Goal: Task Accomplishment & Management: Complete application form

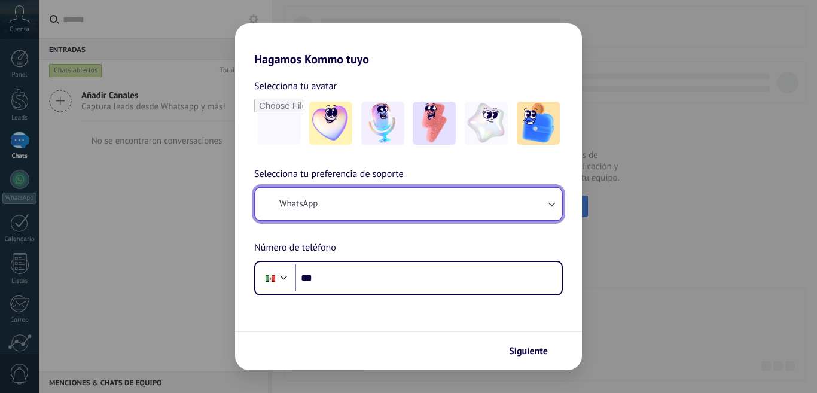
click at [438, 207] on button "WhatsApp" at bounding box center [408, 204] width 306 height 32
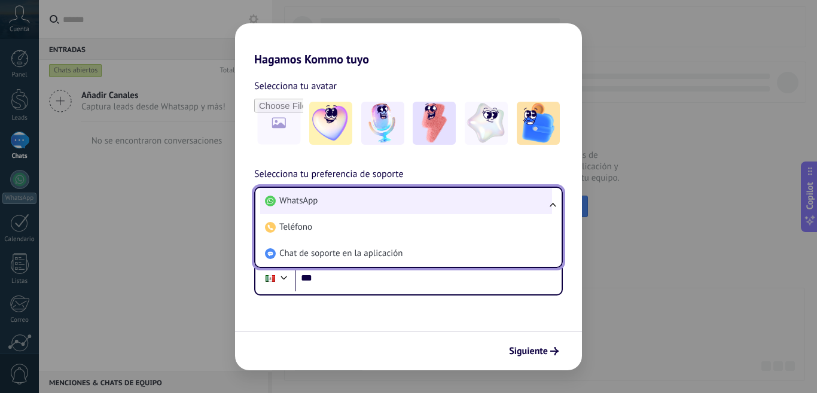
click at [395, 206] on li "WhatsApp" at bounding box center [406, 201] width 292 height 26
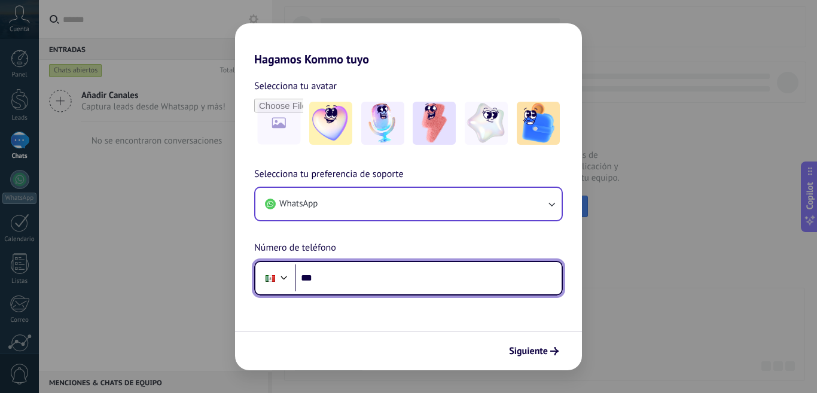
click at [423, 277] on input "***" at bounding box center [428, 278] width 267 height 28
type input "**********"
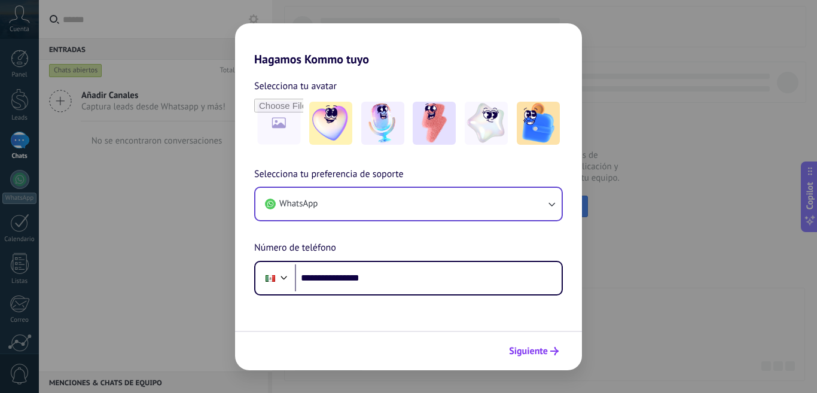
click at [524, 347] on span "Siguiente" at bounding box center [528, 351] width 39 height 8
click at [524, 345] on div "Siguiente" at bounding box center [408, 350] width 347 height 39
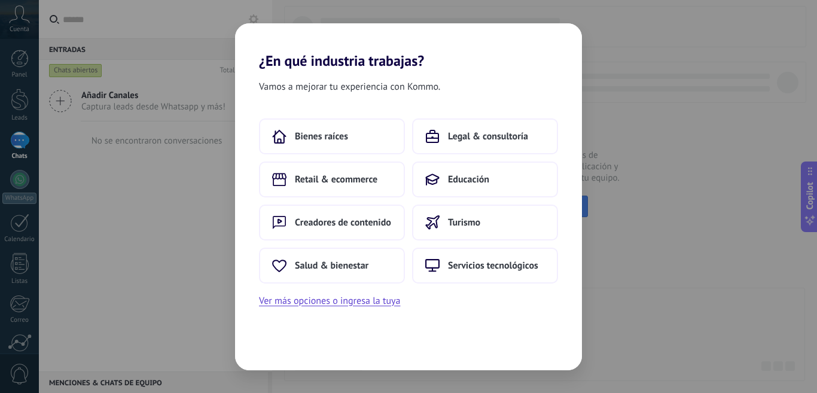
click at [576, 87] on div "Vamos a mejorar tu experiencia con Kommo." at bounding box center [408, 89] width 347 height 20
click at [460, 179] on span "Educación" at bounding box center [468, 179] width 41 height 12
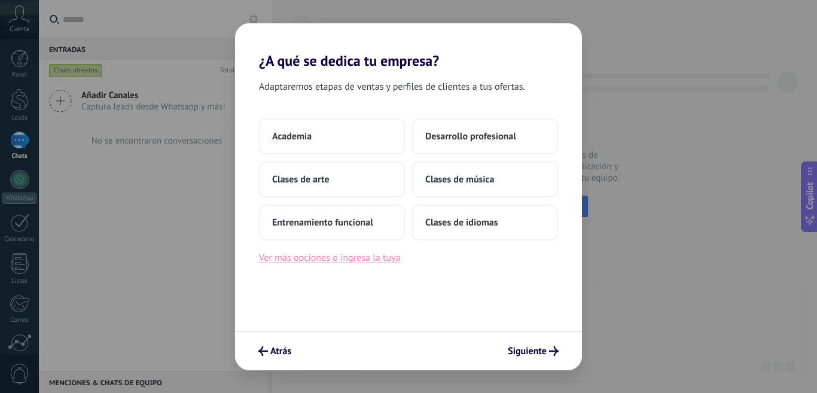
click at [318, 260] on button "Ver más opciones o ingresa la tuya" at bounding box center [329, 258] width 141 height 16
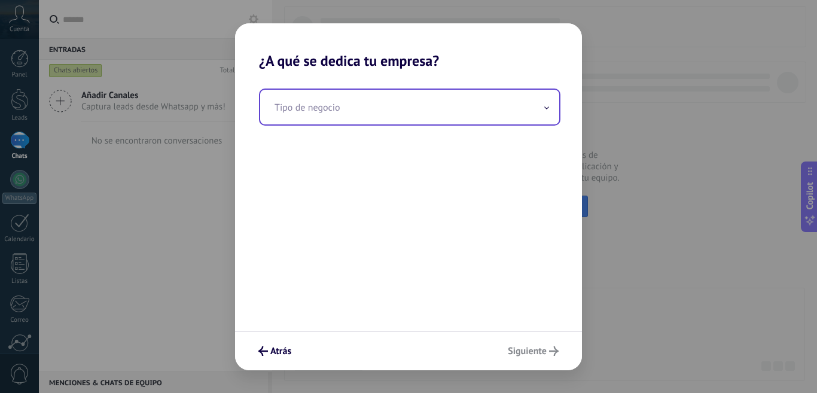
click at [373, 105] on input "text" at bounding box center [409, 107] width 299 height 35
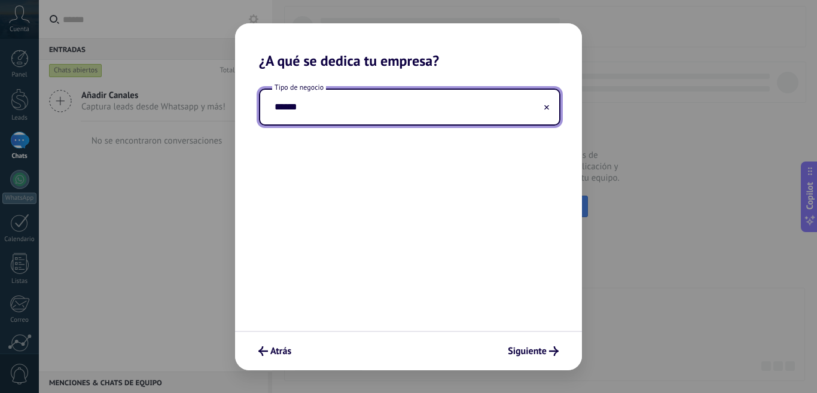
type input "******"
click at [561, 179] on div "Tipo de negocio ******" at bounding box center [408, 199] width 347 height 261
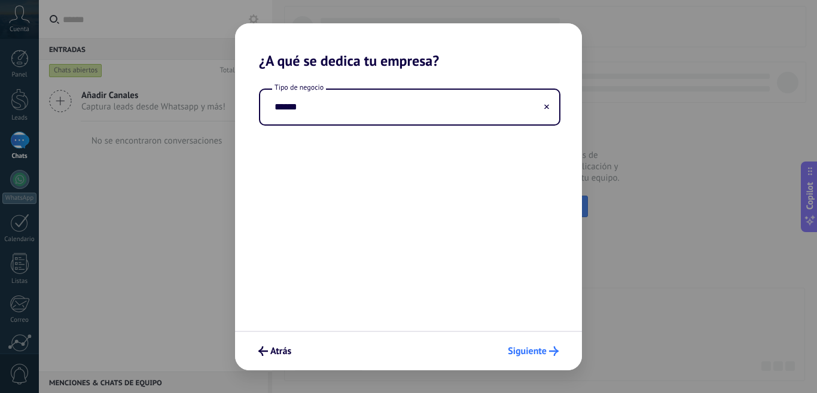
click at [532, 355] on span "Siguiente" at bounding box center [527, 351] width 39 height 8
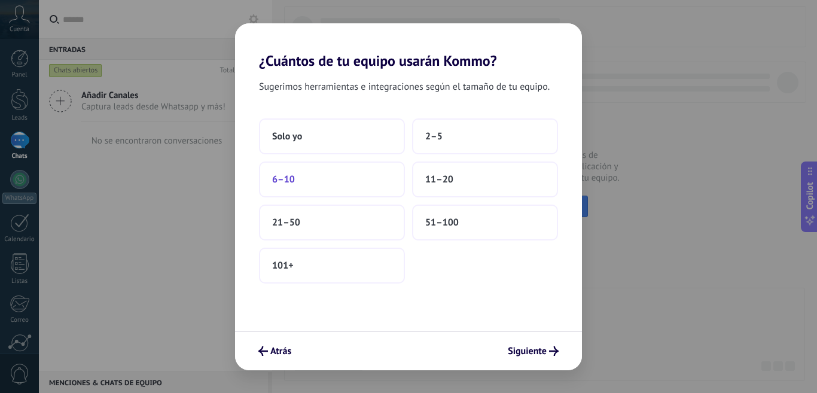
click at [355, 170] on button "6–10" at bounding box center [332, 179] width 146 height 36
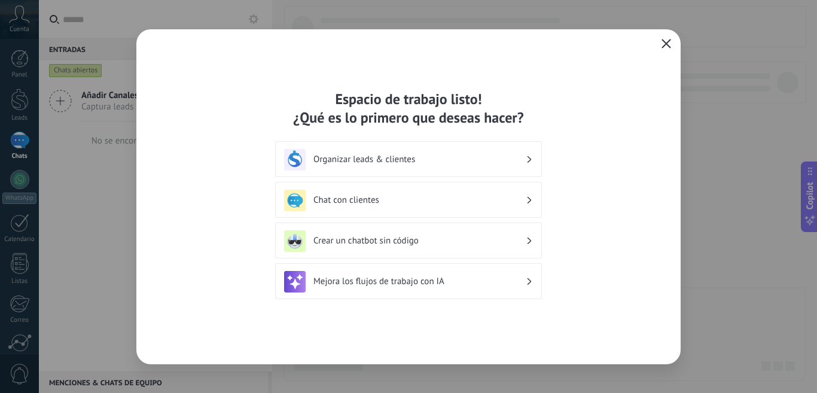
click at [666, 47] on icon "button" at bounding box center [666, 44] width 10 height 10
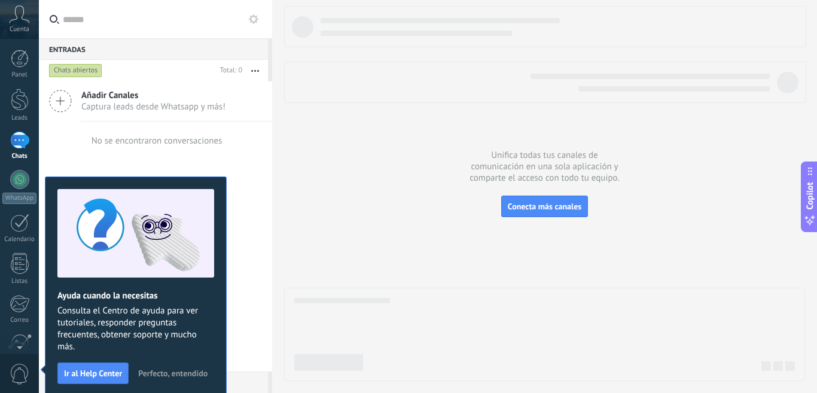
click at [308, 86] on div at bounding box center [527, 83] width 485 height 18
click at [12, 193] on div "WhatsApp" at bounding box center [19, 198] width 34 height 11
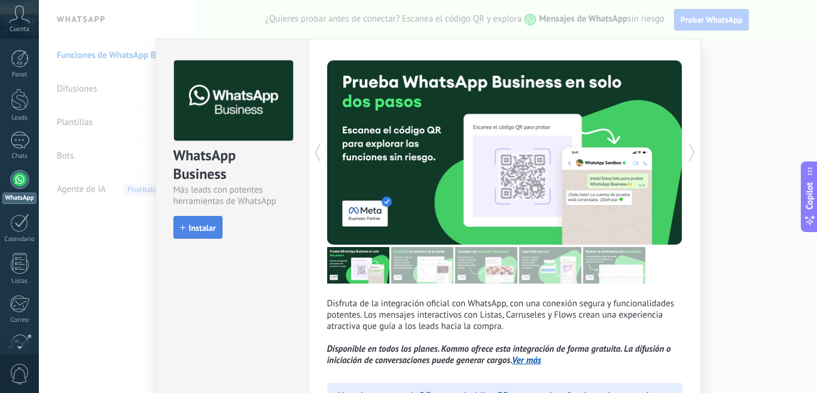
click at [185, 225] on span "Instalar" at bounding box center [198, 228] width 36 height 8
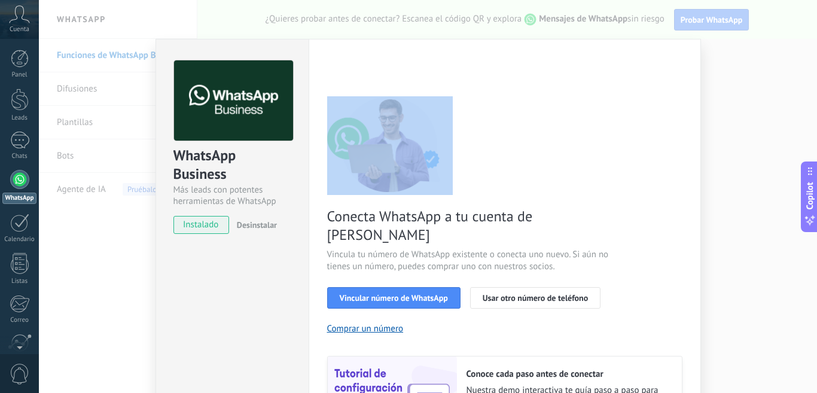
drag, startPoint x: 812, startPoint y: 63, endPoint x: 809, endPoint y: 131, distance: 67.6
click at [809, 131] on div "WhatsApp Business Más leads con potentes herramientas de WhatsApp instalado Des…" at bounding box center [428, 196] width 778 height 393
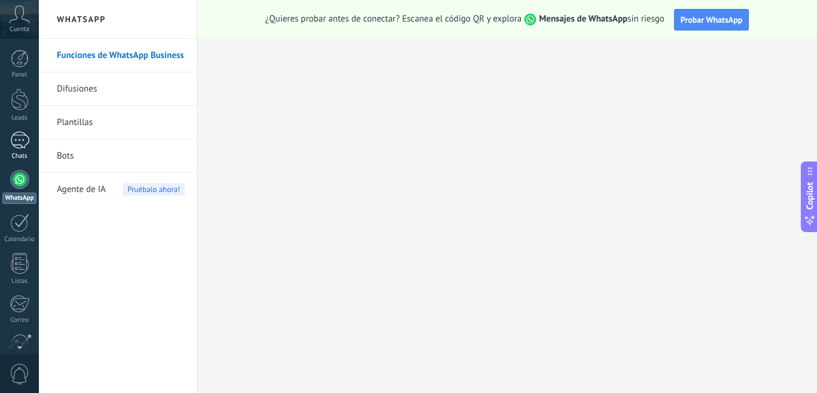
click at [28, 143] on div at bounding box center [19, 140] width 19 height 17
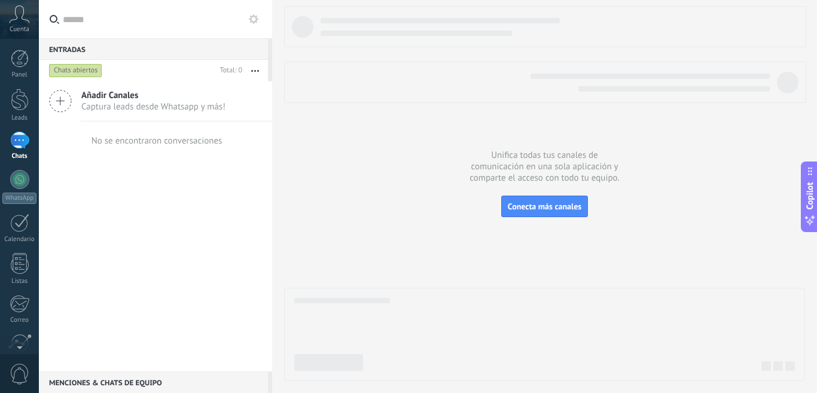
click at [16, 26] on span "Cuenta" at bounding box center [20, 30] width 20 height 8
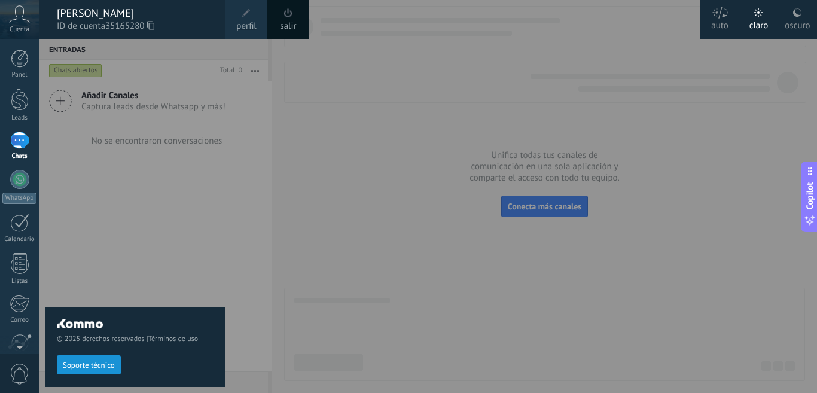
click at [248, 14] on span at bounding box center [246, 13] width 8 height 8
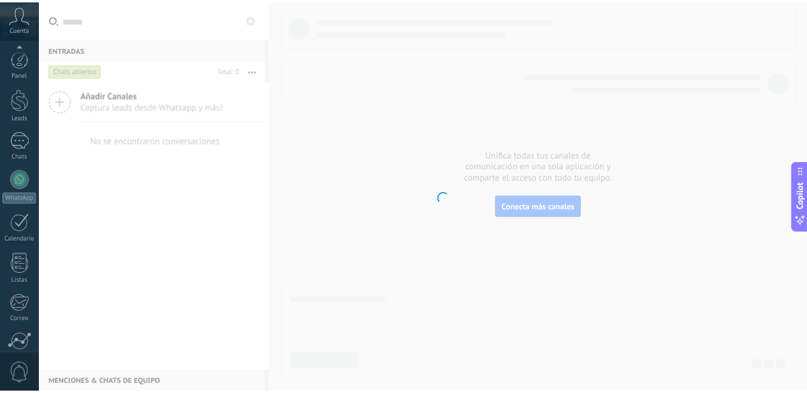
scroll to position [105, 0]
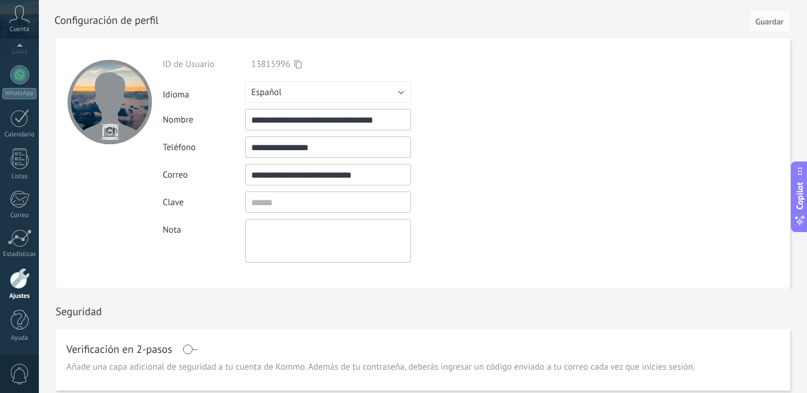
click at [369, 118] on input "**********" at bounding box center [328, 120] width 166 height 22
type input "**********"
click at [779, 25] on span "Guardar" at bounding box center [769, 21] width 28 height 8
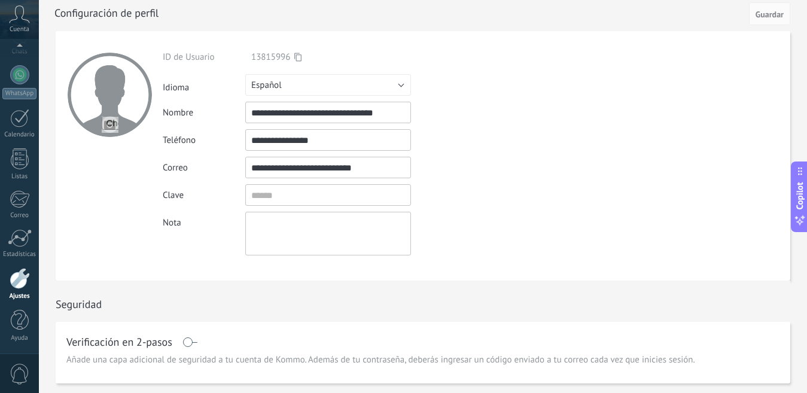
scroll to position [0, 0]
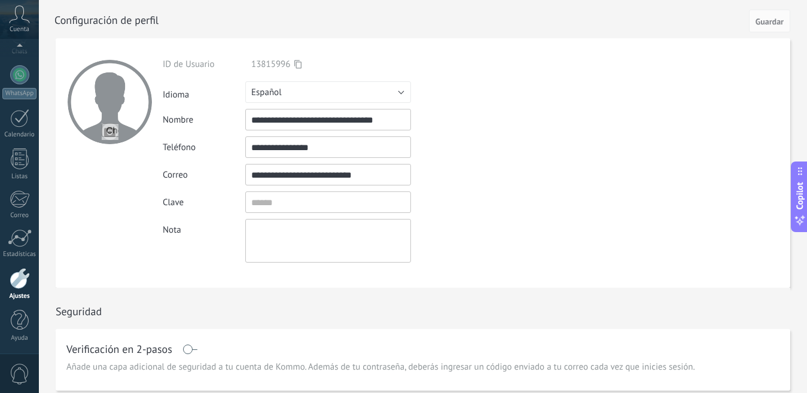
drag, startPoint x: 762, startPoint y: 24, endPoint x: 517, endPoint y: 71, distance: 250.1
click at [762, 24] on span "Guardar" at bounding box center [769, 21] width 28 height 8
click at [11, 89] on div "WhatsApp" at bounding box center [19, 93] width 34 height 11
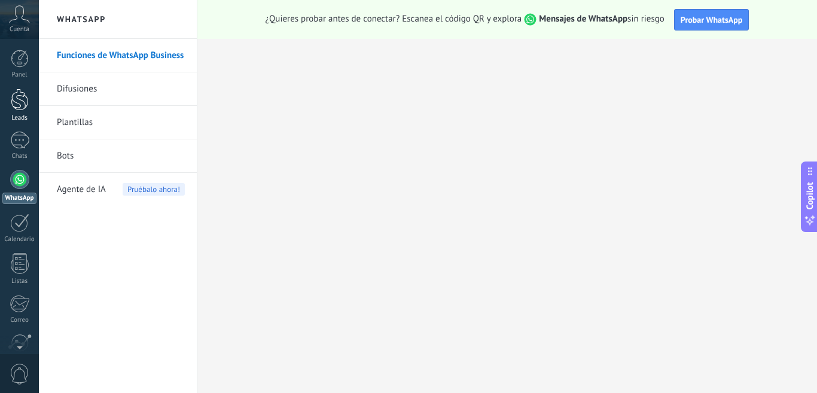
click at [23, 105] on div at bounding box center [20, 99] width 18 height 22
